Goal: Information Seeking & Learning: Learn about a topic

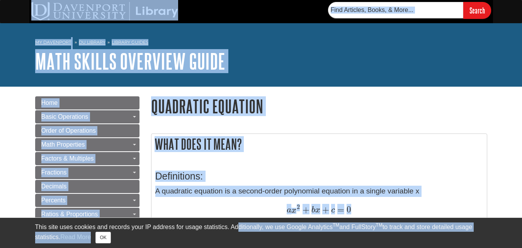
drag, startPoint x: 214, startPoint y: 103, endPoint x: 238, endPoint y: 232, distance: 131.1
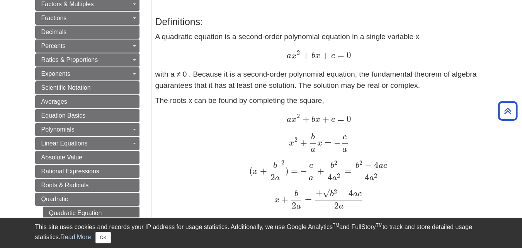
scroll to position [155, 0]
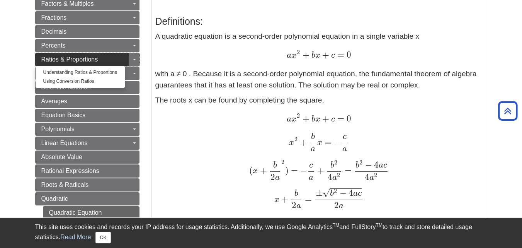
click at [48, 60] on span "Ratios & Proportions" at bounding box center [69, 59] width 57 height 7
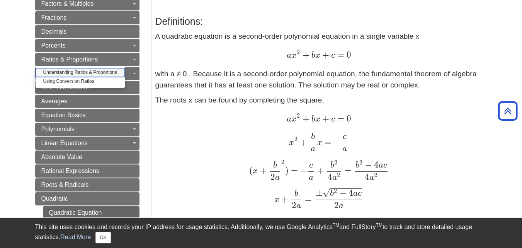
click at [100, 73] on link "Understanding Ratios & Proportions" at bounding box center [80, 72] width 89 height 9
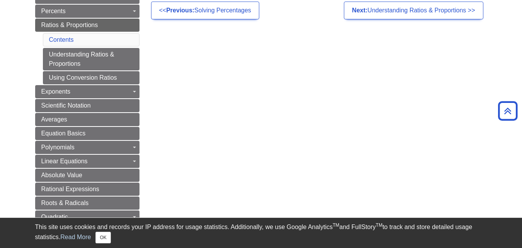
scroll to position [201, 0]
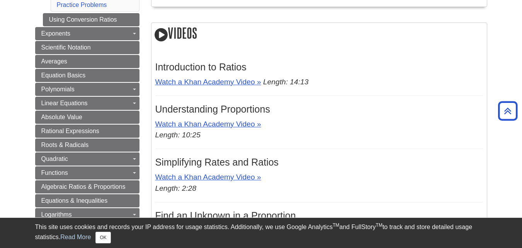
scroll to position [294, 0]
